Goal: Transaction & Acquisition: Purchase product/service

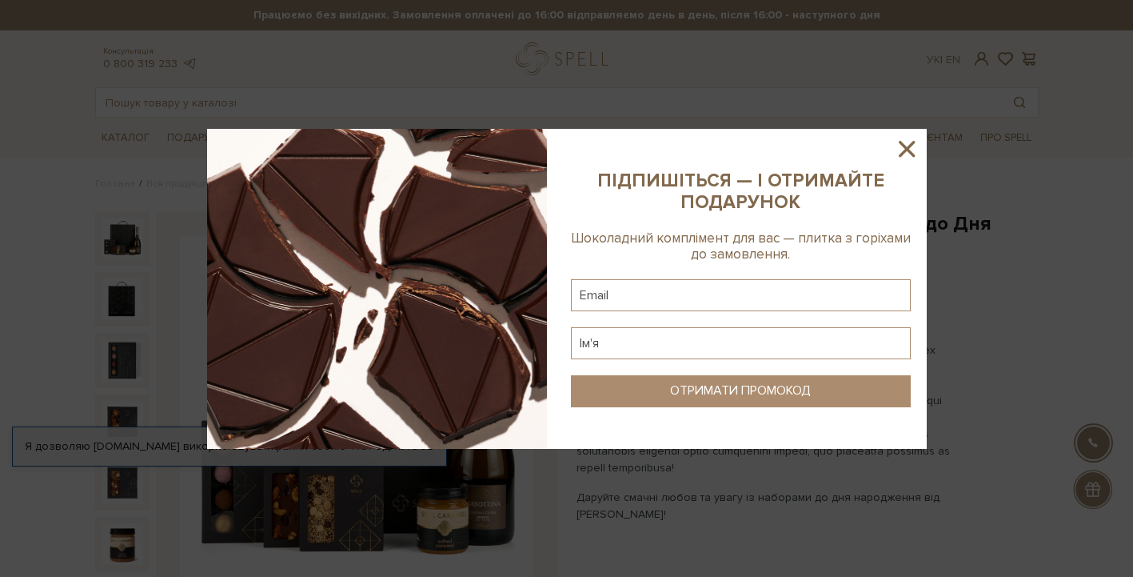
click at [904, 146] on icon at bounding box center [907, 149] width 16 height 16
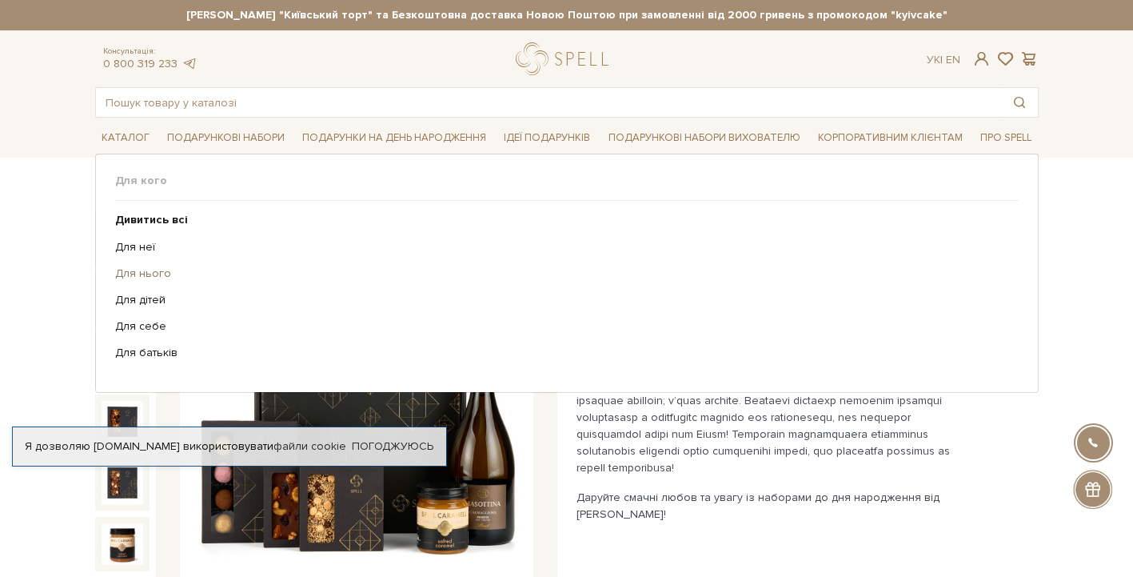
click at [156, 273] on link "Для нього" at bounding box center [561, 273] width 892 height 14
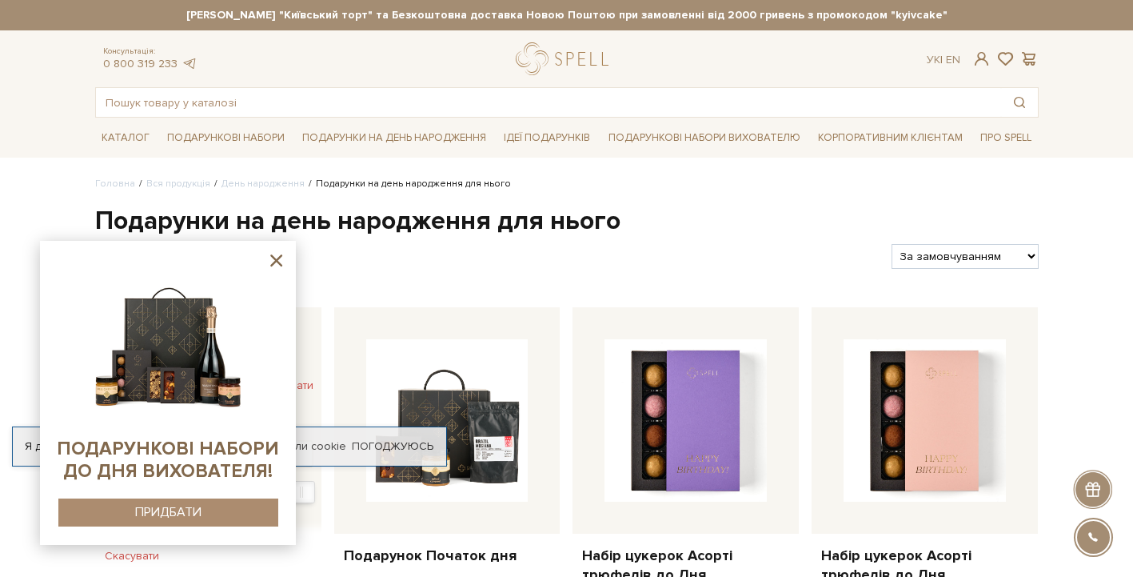
scroll to position [253, 0]
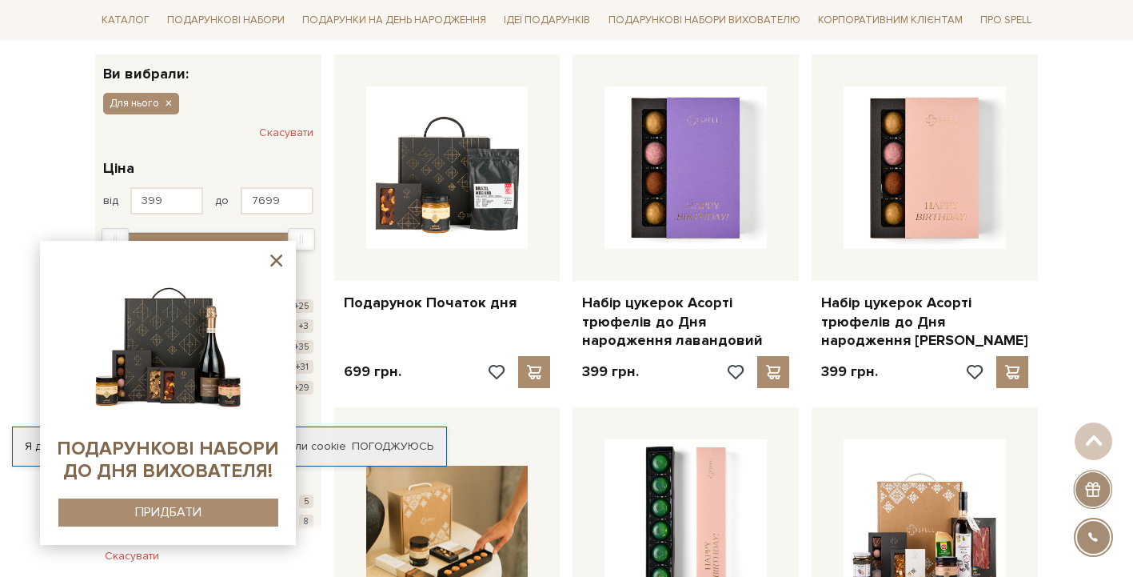
click at [272, 260] on icon at bounding box center [276, 260] width 20 height 20
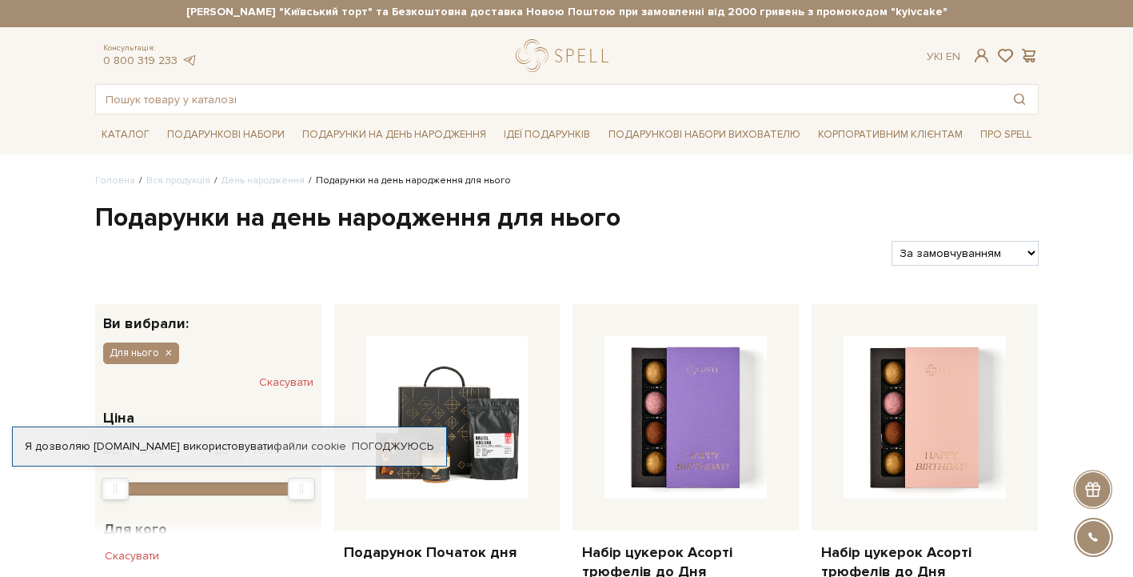
scroll to position [0, 0]
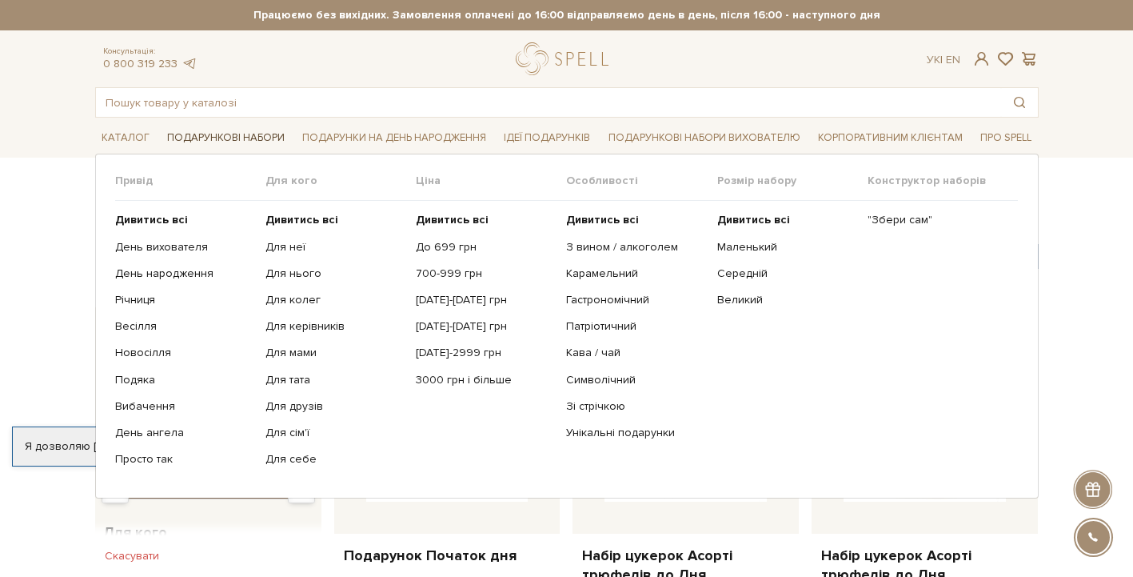
click at [268, 135] on link "Подарункові набори" at bounding box center [226, 138] width 130 height 25
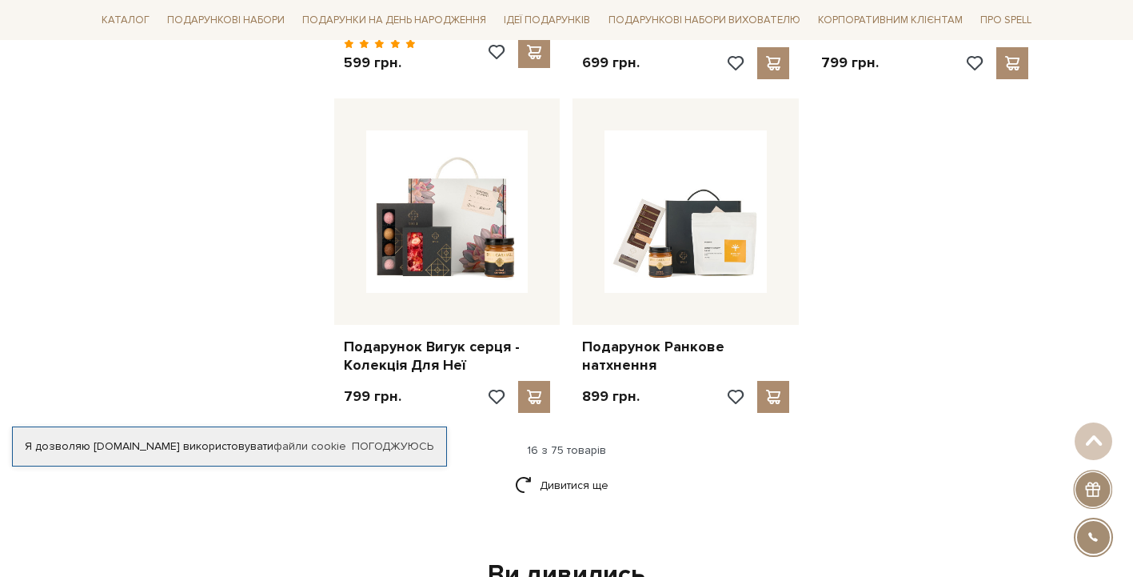
scroll to position [1897, 0]
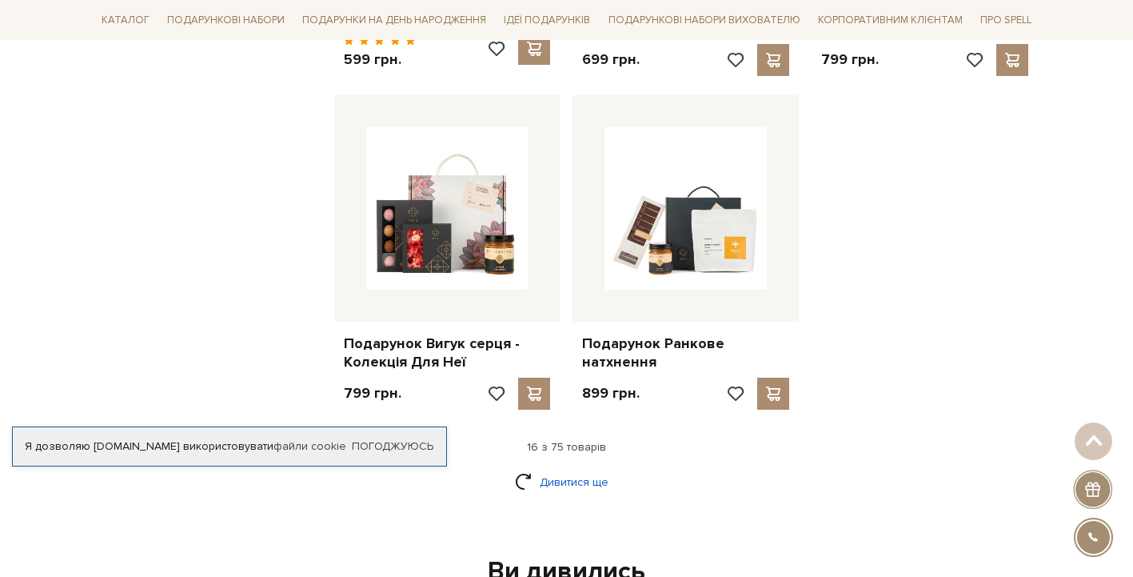
click at [564, 468] on link "Дивитися ще" at bounding box center [567, 482] width 104 height 28
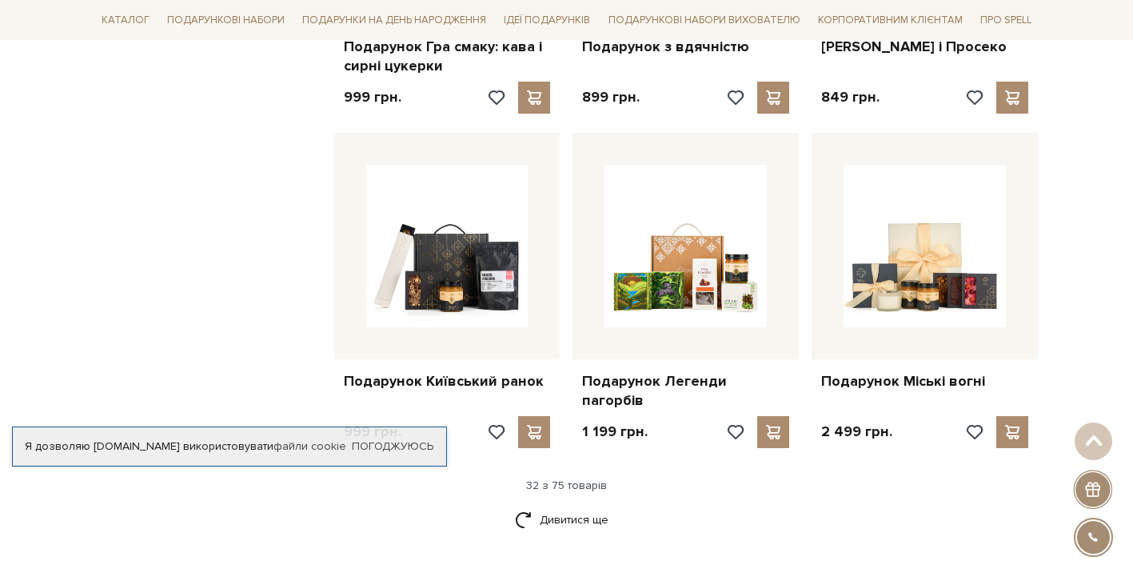
scroll to position [3579, 0]
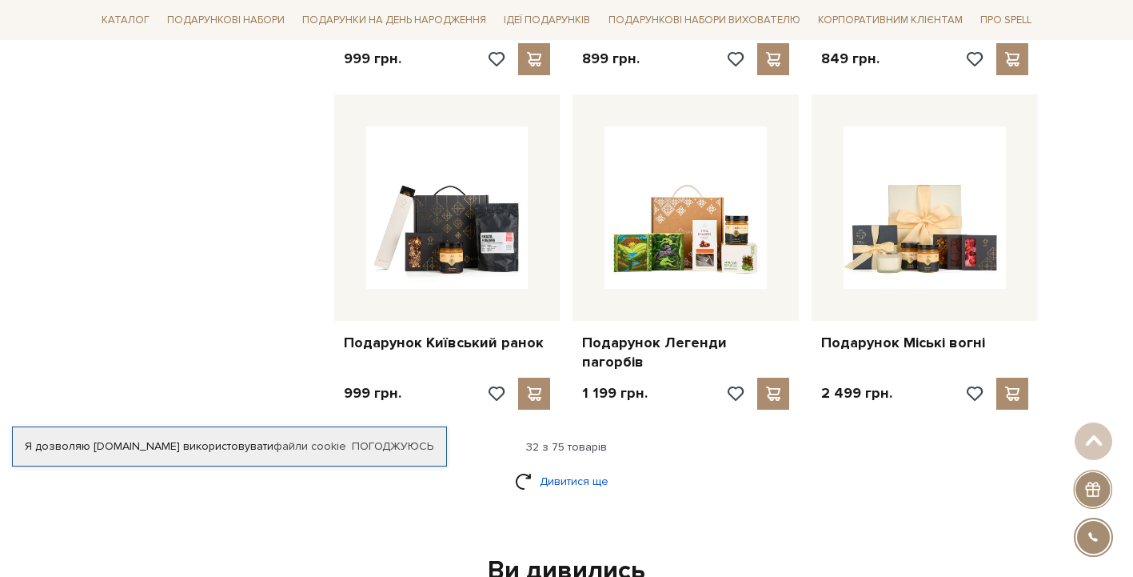
click at [589, 467] on link "Дивитися ще" at bounding box center [567, 481] width 104 height 28
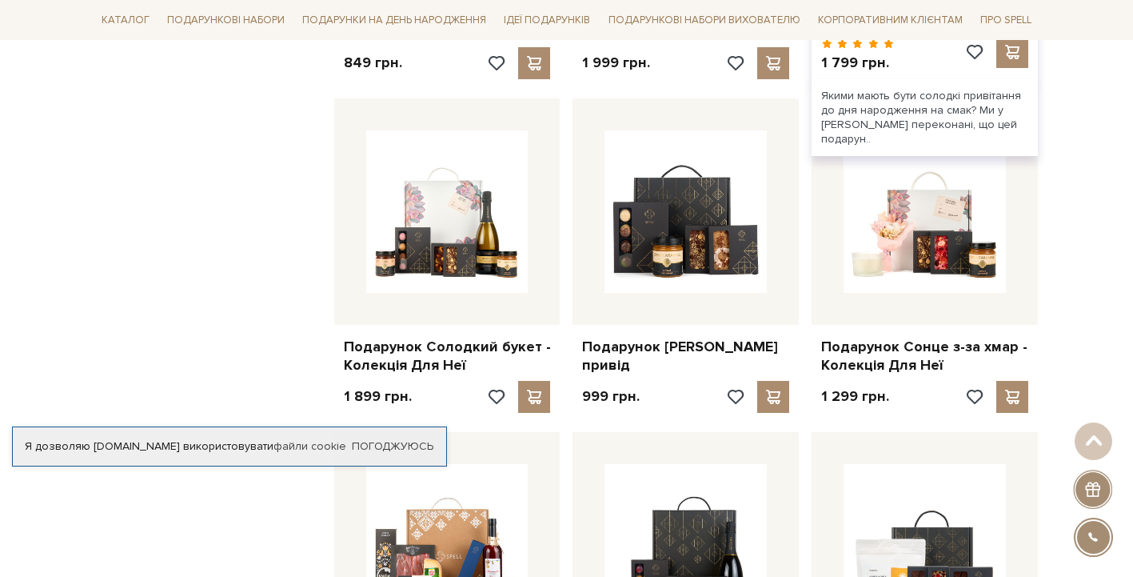
scroll to position [4937, 0]
